Goal: Information Seeking & Learning: Learn about a topic

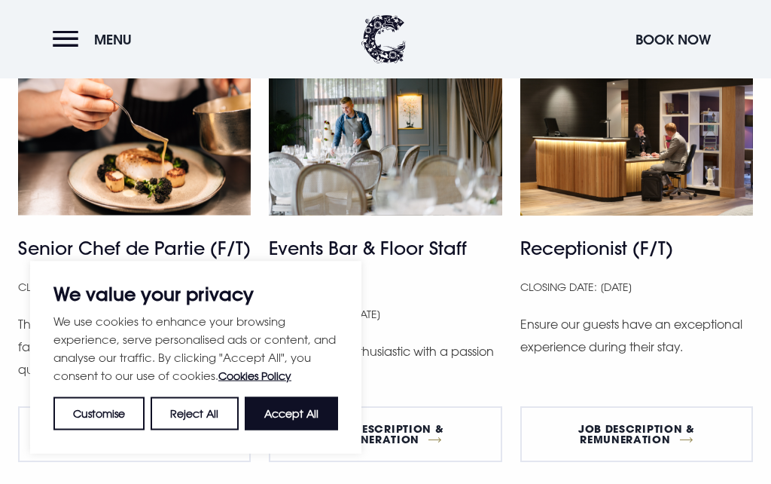
scroll to position [1018, 0]
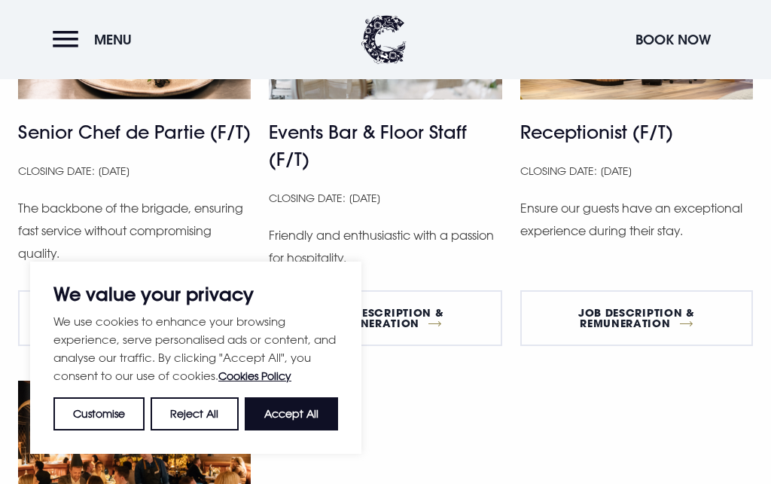
click at [322, 430] on button "Accept All" at bounding box center [291, 413] width 93 height 33
checkbox input "true"
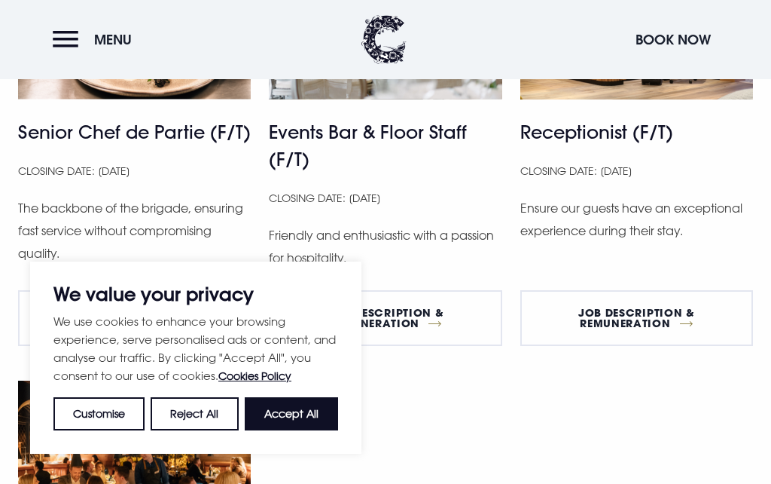
checkbox input "true"
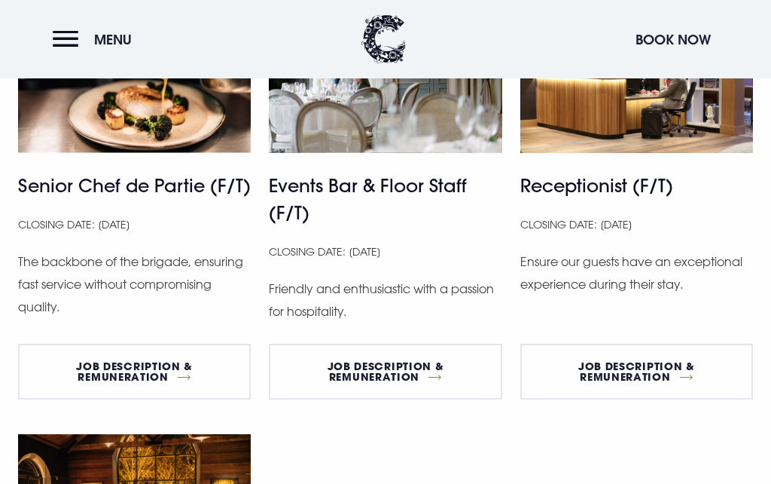
scroll to position [964, 0]
click at [551, 384] on link "Job Description & Remuneration" at bounding box center [637, 372] width 233 height 56
click at [411, 370] on link "Job Description & Remuneration" at bounding box center [385, 372] width 233 height 56
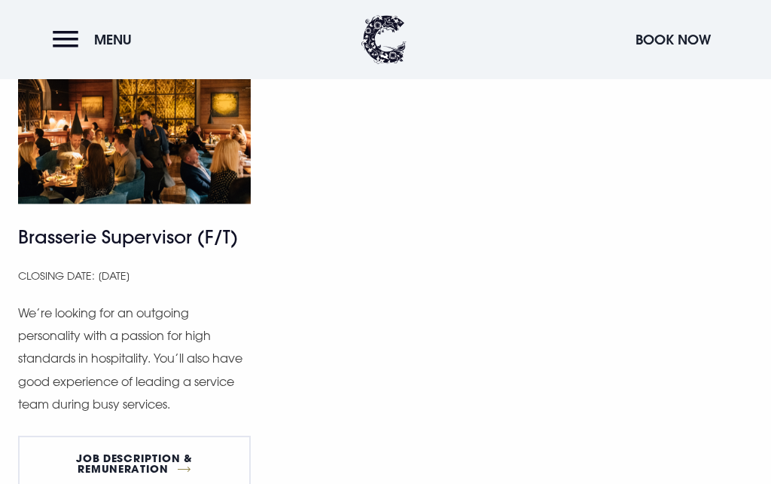
scroll to position [1351, 0]
click at [195, 470] on link "Job Description & Remuneration" at bounding box center [134, 463] width 233 height 56
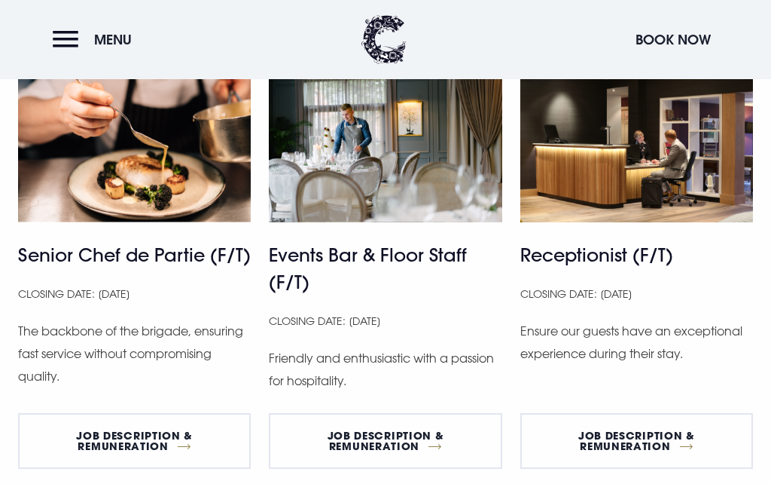
scroll to position [914, 0]
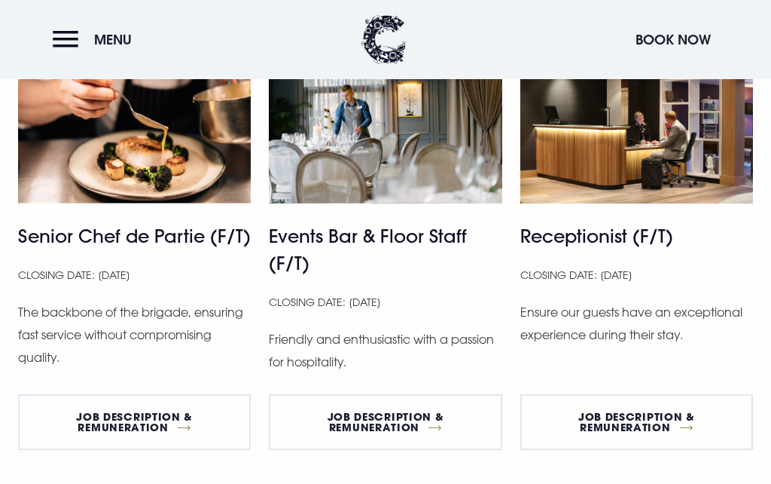
click at [189, 398] on link "Job Description & Remuneration" at bounding box center [134, 422] width 233 height 56
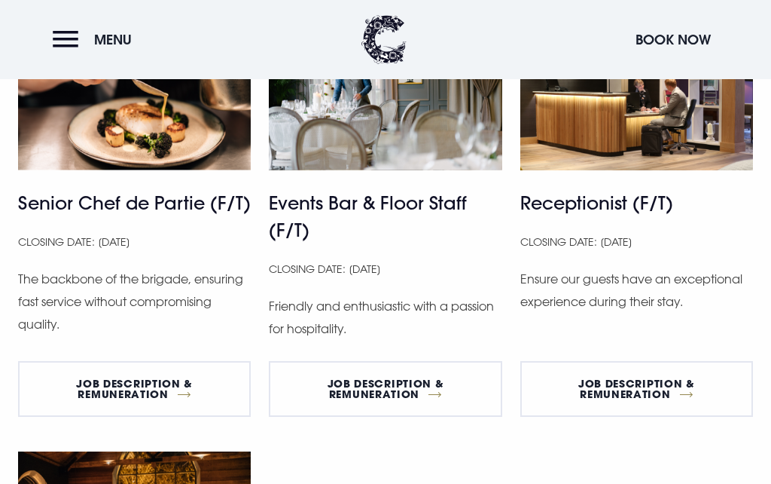
click at [421, 395] on link "Job Description & Remuneration" at bounding box center [385, 389] width 233 height 56
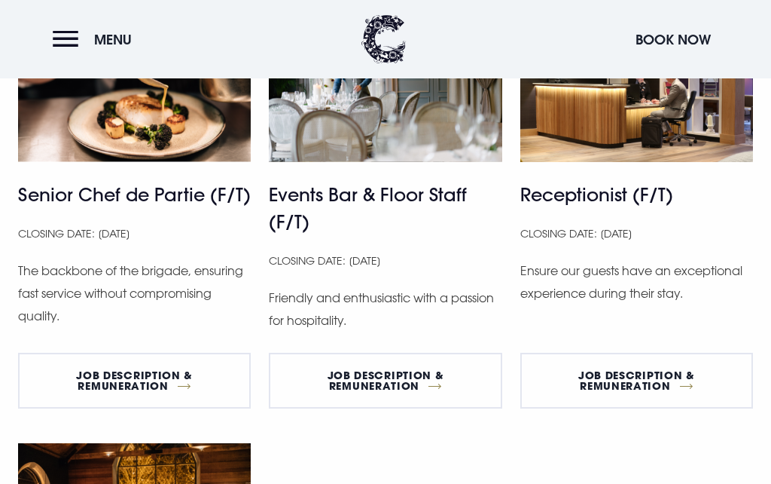
scroll to position [955, 0]
click at [422, 383] on link "Job Description & Remuneration" at bounding box center [385, 381] width 233 height 56
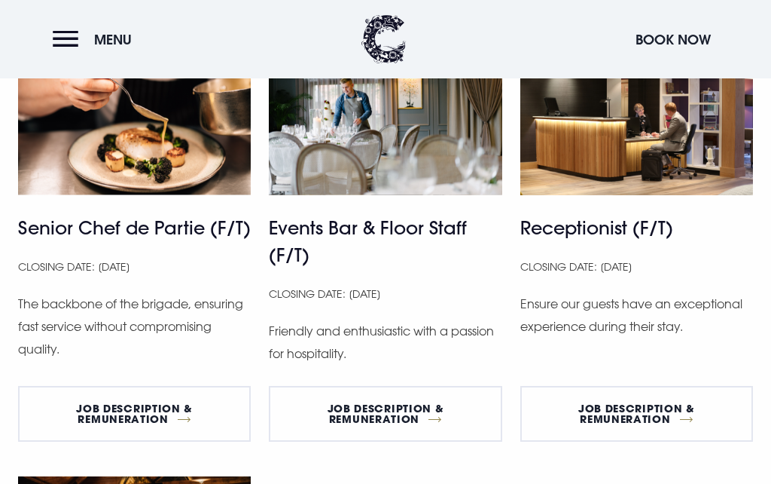
scroll to position [922, 0]
click at [166, 392] on link "Job Description & Remuneration" at bounding box center [134, 414] width 233 height 56
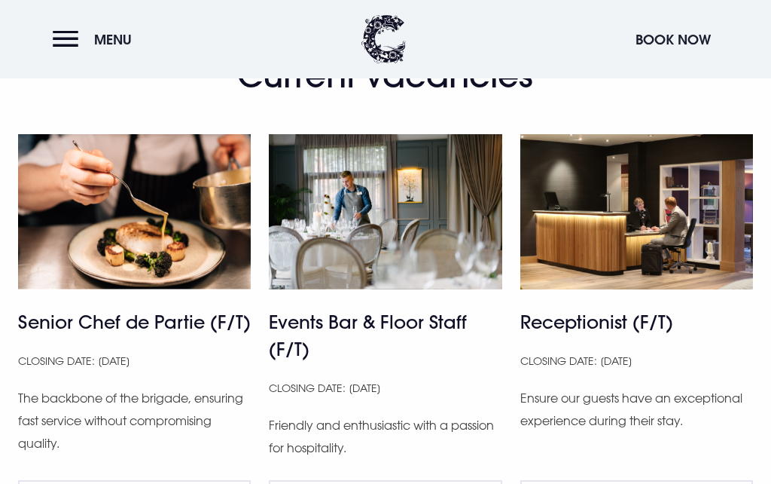
scroll to position [851, 0]
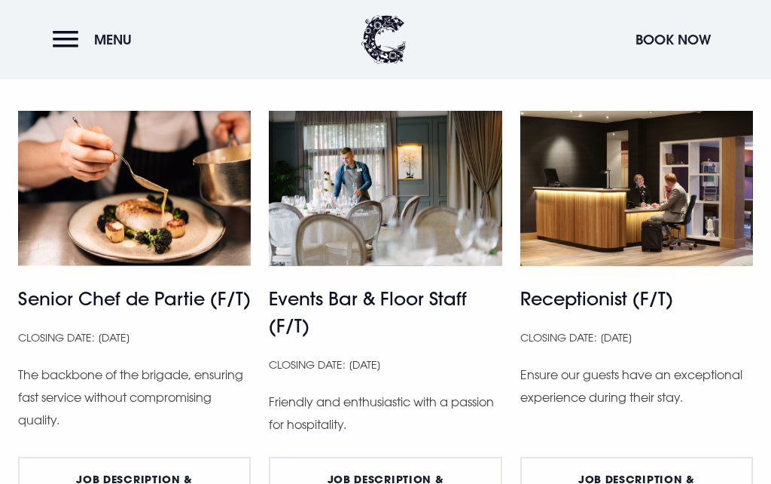
click at [301, 471] on link "Job Description & Remuneration" at bounding box center [385, 485] width 233 height 56
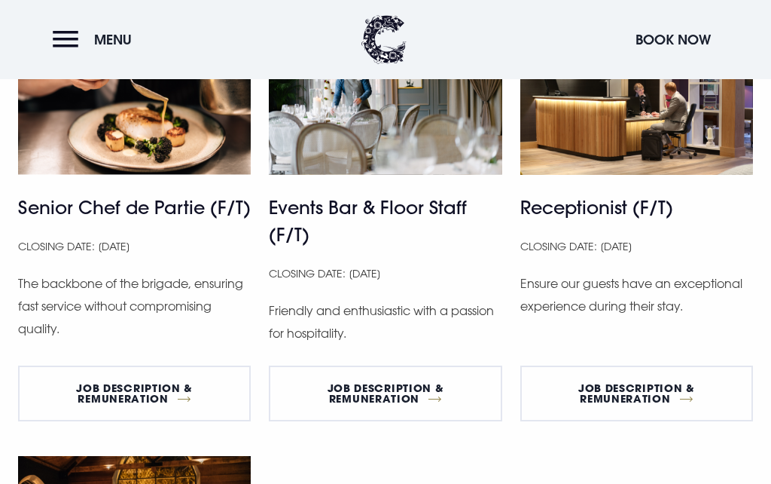
scroll to position [942, 0]
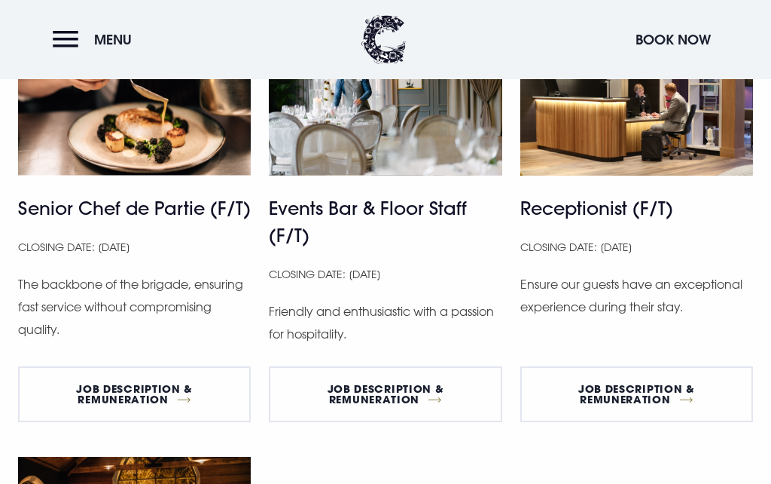
click at [670, 389] on link "Job Description & Remuneration" at bounding box center [637, 394] width 233 height 56
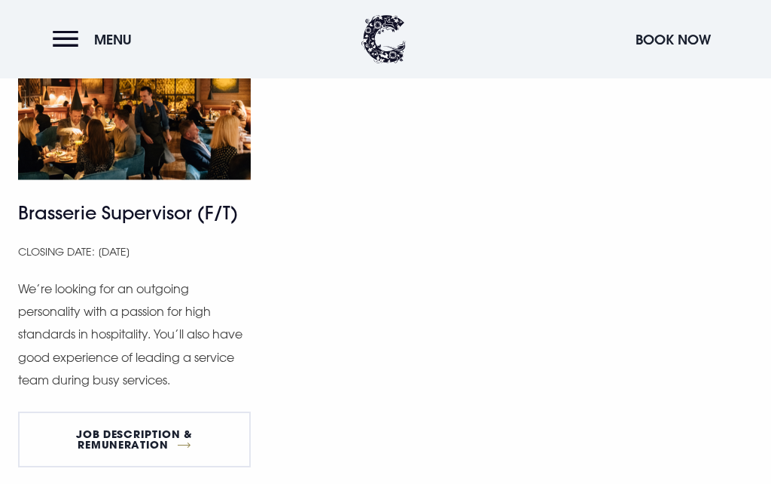
scroll to position [1374, 0]
click at [90, 436] on link "Job Description & Remuneration" at bounding box center [134, 439] width 233 height 56
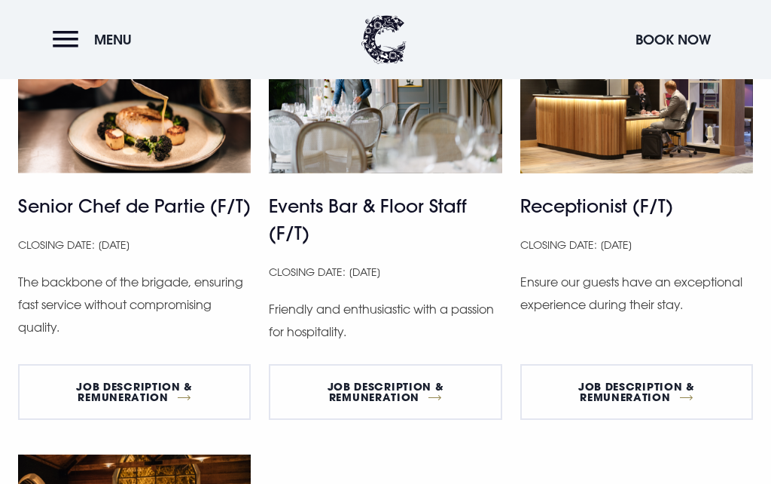
scroll to position [903, 0]
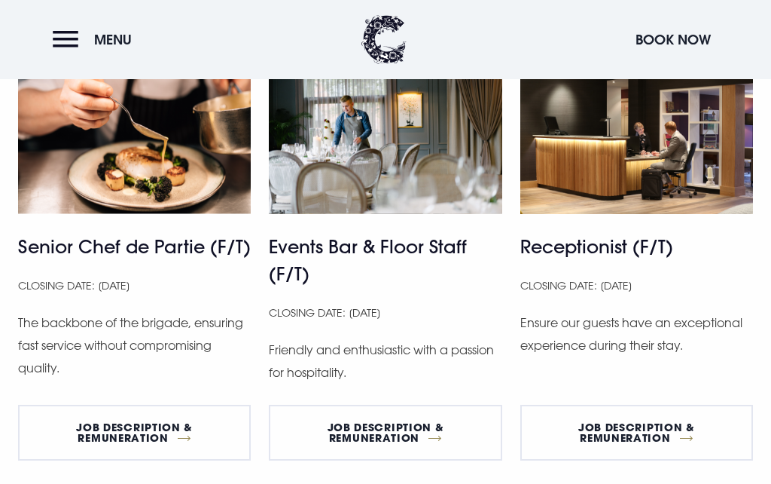
click at [679, 405] on link "Job Description & Remuneration" at bounding box center [637, 433] width 233 height 56
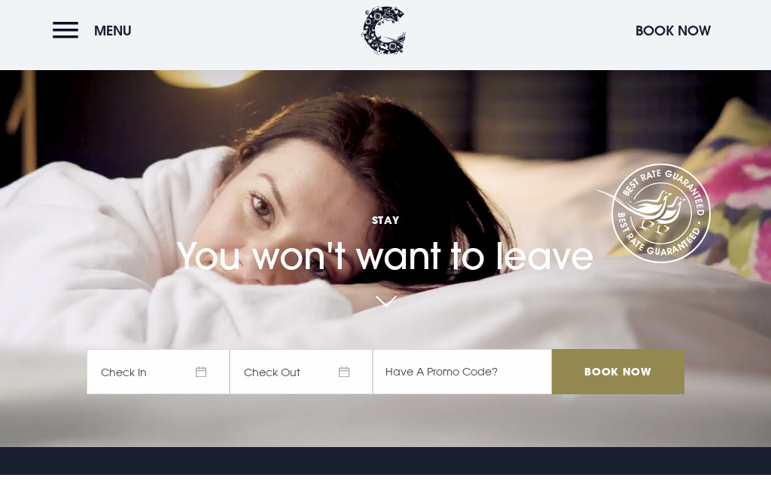
scroll to position [57, 0]
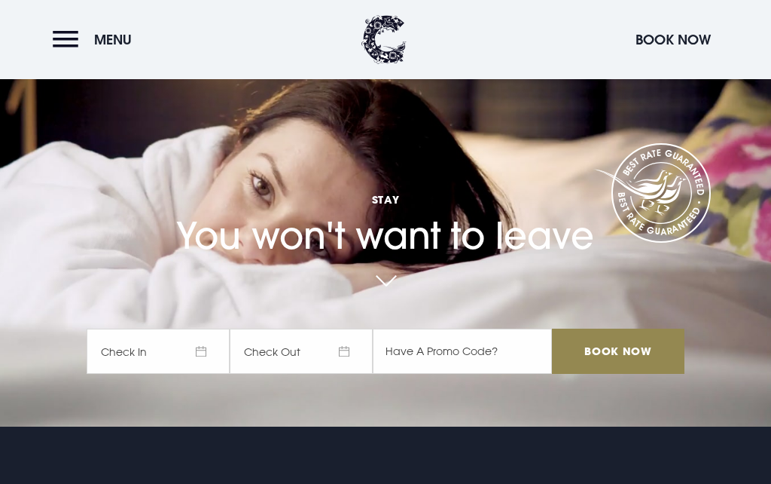
click at [81, 48] on button "Menu" at bounding box center [96, 39] width 87 height 32
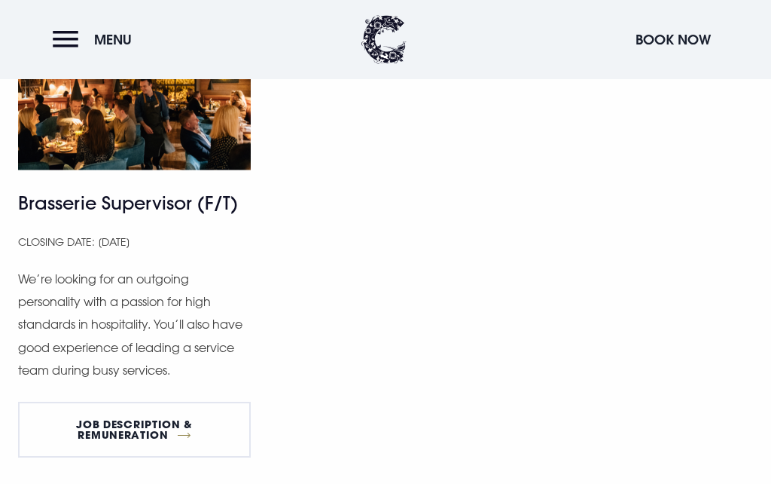
scroll to position [1387, 0]
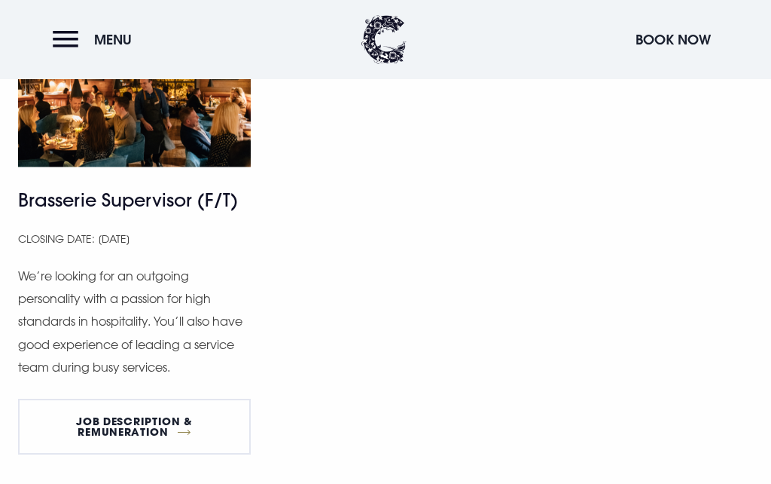
click at [169, 417] on link "Job Description & Remuneration" at bounding box center [134, 427] width 233 height 56
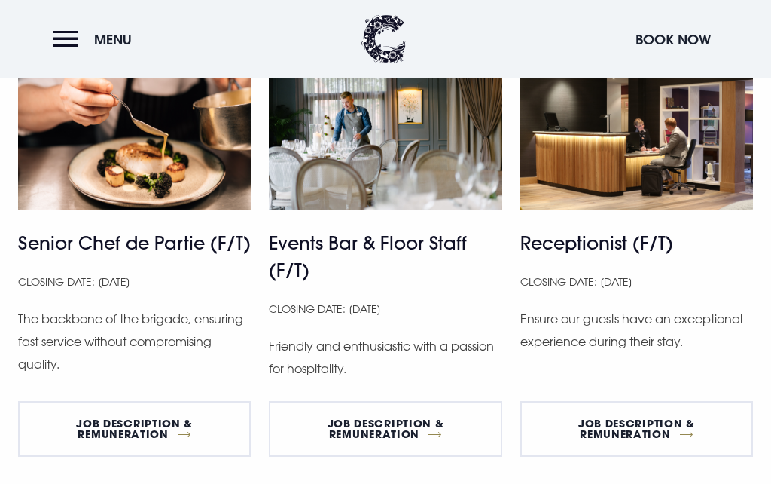
scroll to position [906, 0]
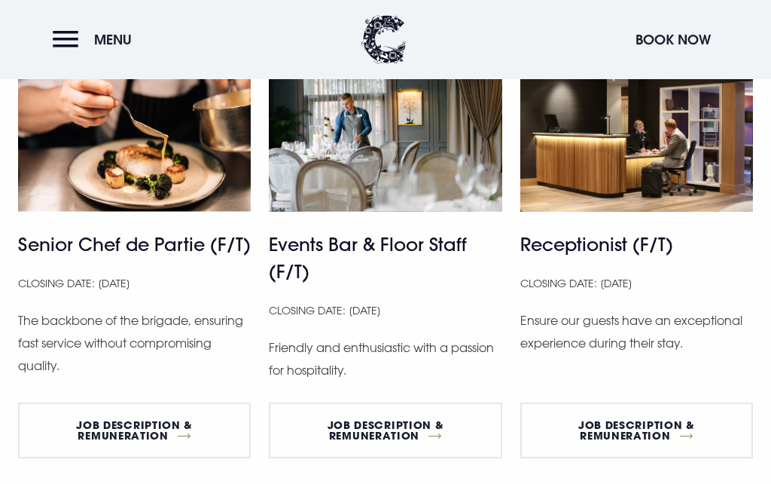
click at [664, 443] on link "Job Description & Remuneration" at bounding box center [637, 430] width 233 height 56
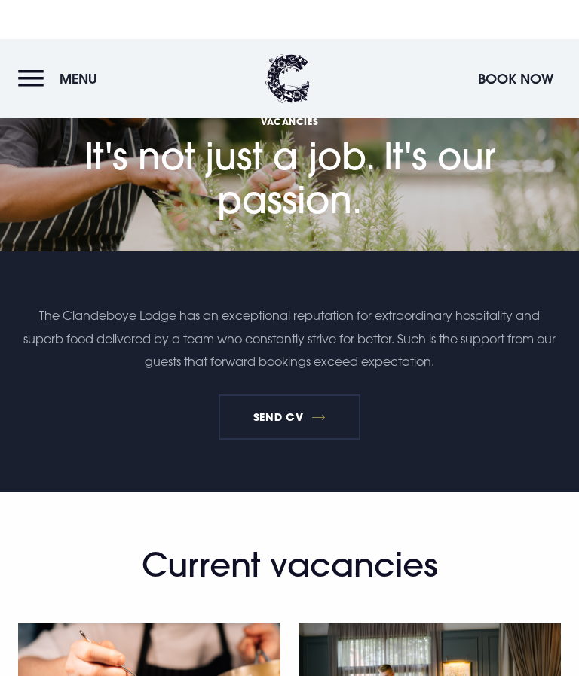
scroll to position [1043, 0]
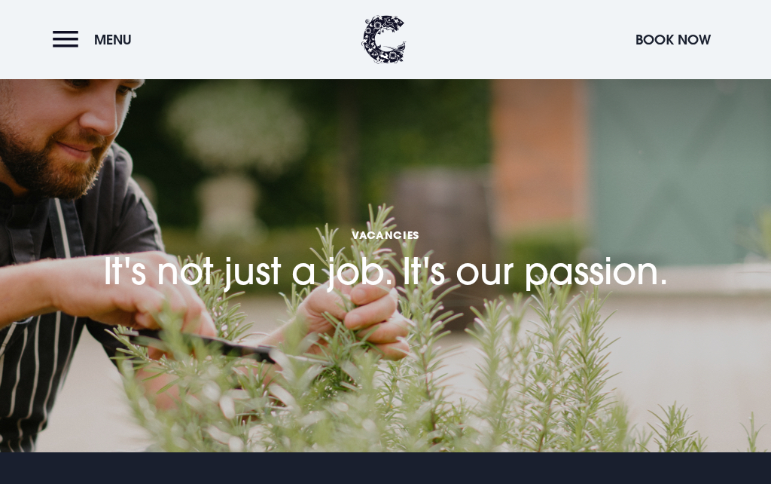
scroll to position [1356, 0]
